Goal: Task Accomplishment & Management: Complete application form

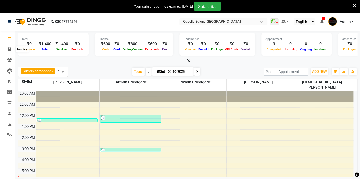
click at [10, 50] on icon at bounding box center [9, 49] width 3 height 4
select select "service"
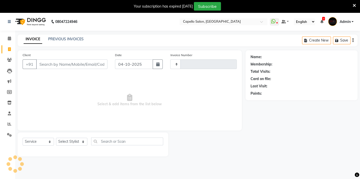
type input "2152"
select select "810"
click at [9, 50] on icon at bounding box center [9, 49] width 3 height 4
click at [10, 46] on span at bounding box center [9, 49] width 9 height 6
click at [9, 51] on ul "Calendar Invoice Clients Leads Marketing Members Inventory Staff Reports Settin…" at bounding box center [7, 87] width 15 height 109
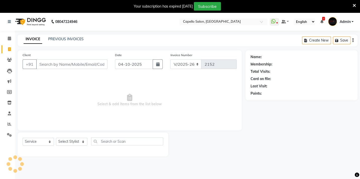
select select "service"
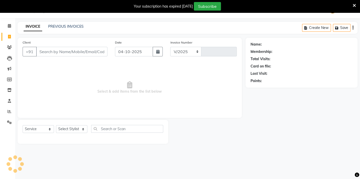
click at [62, 62] on div "Client +91 Date [DATE] Invoice Number V/2025 V/2025-26 Select & add items from …" at bounding box center [130, 78] width 224 height 80
select select "810"
type input "2152"
click at [62, 53] on input "Client" at bounding box center [71, 52] width 71 height 10
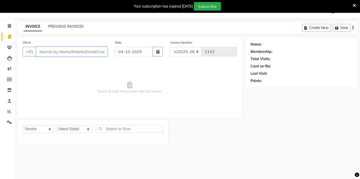
click at [68, 49] on input "Client" at bounding box center [71, 52] width 71 height 10
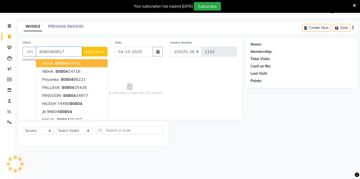
type input "8080468817"
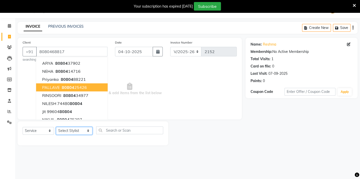
click at [80, 130] on select "Select Stylist Admin [PERSON_NAME] BHARTI [PERSON_NAME] [PERSON_NAME] Gadhchiro…" at bounding box center [74, 131] width 36 height 8
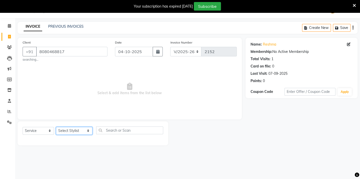
click at [83, 129] on select "Select Stylist Admin [PERSON_NAME] BHARTI [PERSON_NAME] [PERSON_NAME] Gadhchiro…" at bounding box center [74, 131] width 36 height 8
drag, startPoint x: 83, startPoint y: 130, endPoint x: 101, endPoint y: 128, distance: 18.0
click at [83, 130] on select "Select Stylist Admin [PERSON_NAME] BHARTI [PERSON_NAME] [PERSON_NAME] Gadhchiro…" at bounding box center [74, 131] width 36 height 8
select select "87526"
click at [56, 127] on select "Select Stylist Admin [PERSON_NAME] BHARTI [PERSON_NAME] [PERSON_NAME] Gadhchiro…" at bounding box center [74, 131] width 36 height 8
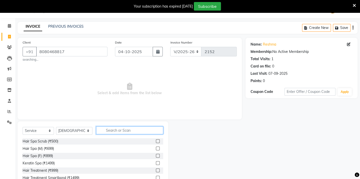
click at [100, 130] on input "text" at bounding box center [129, 130] width 67 height 8
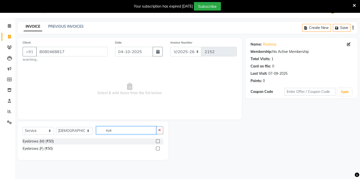
type input "eye"
click at [156, 149] on label at bounding box center [158, 148] width 4 height 4
click at [156, 149] on input "checkbox" at bounding box center [157, 148] width 3 height 3
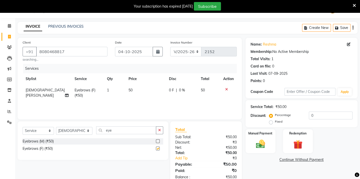
checkbox input "false"
click at [265, 147] on img at bounding box center [261, 143] width 16 height 11
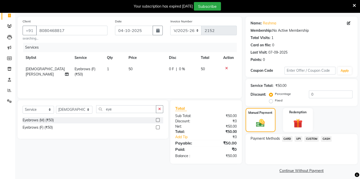
scroll to position [36, 0]
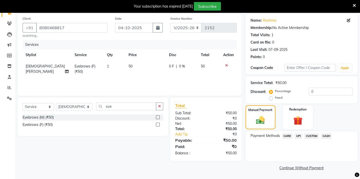
click at [325, 136] on span "CASH" at bounding box center [326, 136] width 11 height 6
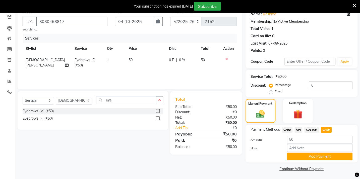
scroll to position [44, 0]
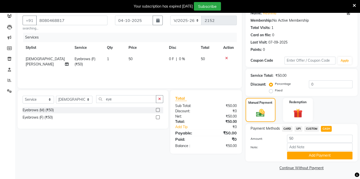
click at [324, 154] on button "Add Payment" at bounding box center [320, 155] width 66 height 8
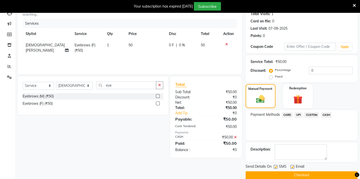
scroll to position [65, 0]
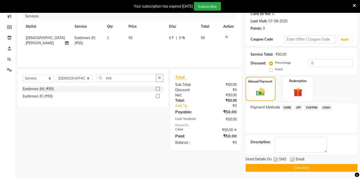
drag, startPoint x: 328, startPoint y: 171, endPoint x: 327, endPoint y: 168, distance: 3.2
click at [327, 170] on button "Checkout" at bounding box center [302, 168] width 112 height 8
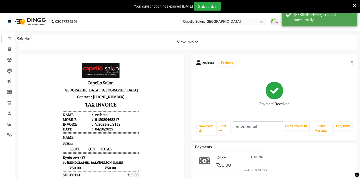
click at [10, 39] on icon at bounding box center [9, 38] width 3 height 4
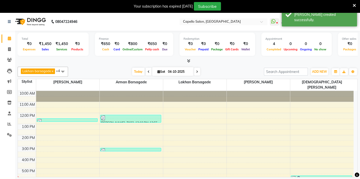
scroll to position [13, 0]
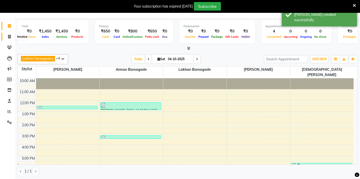
click at [8, 38] on icon at bounding box center [9, 37] width 3 height 4
select select "service"
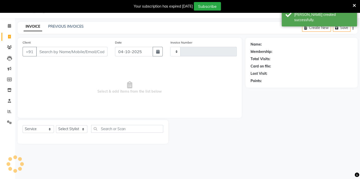
scroll to position [13, 0]
click at [10, 48] on icon at bounding box center [9, 47] width 5 height 4
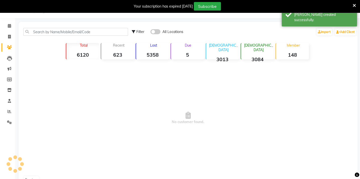
click at [10, 51] on li "Clients" at bounding box center [7, 47] width 15 height 11
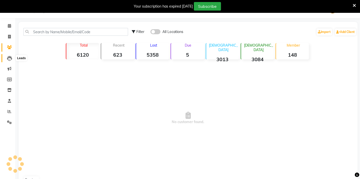
click at [8, 58] on icon at bounding box center [9, 58] width 5 height 5
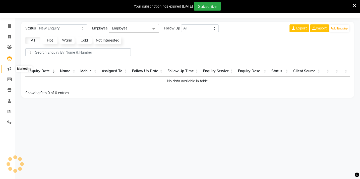
click at [10, 69] on icon at bounding box center [10, 69] width 4 height 4
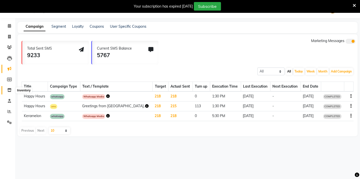
click at [9, 90] on icon at bounding box center [9, 90] width 4 height 4
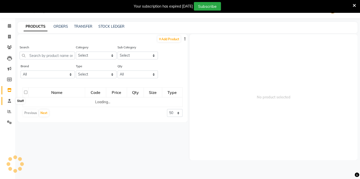
click at [11, 102] on span at bounding box center [9, 101] width 9 height 6
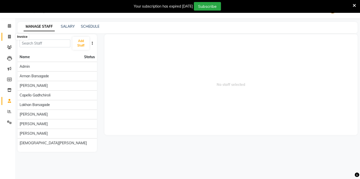
click at [8, 37] on icon at bounding box center [9, 37] width 3 height 4
select select "service"
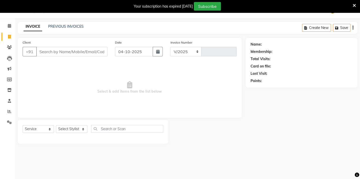
select select "810"
type input "2153"
click at [8, 27] on icon at bounding box center [9, 26] width 3 height 4
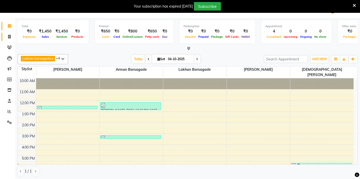
click at [10, 37] on icon at bounding box center [9, 37] width 3 height 4
select select "service"
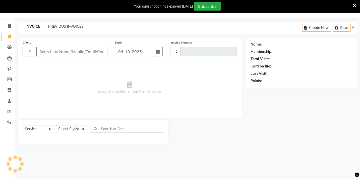
type input "2153"
select select "810"
click at [7, 25] on span at bounding box center [9, 26] width 9 height 6
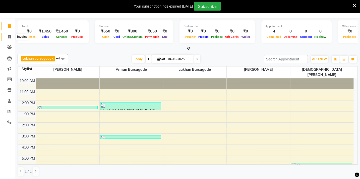
click at [10, 38] on icon at bounding box center [9, 37] width 3 height 4
select select "service"
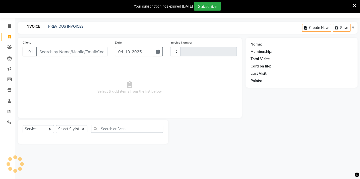
type input "2153"
select select "810"
click at [8, 27] on icon at bounding box center [9, 26] width 3 height 4
